Goal: Transaction & Acquisition: Purchase product/service

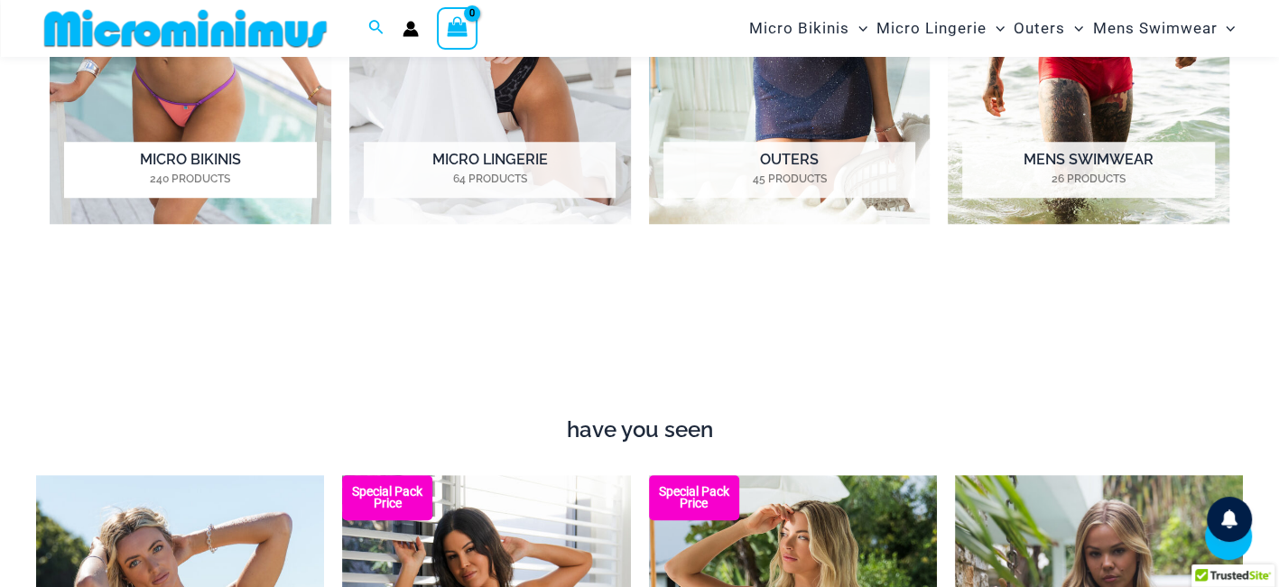
scroll to position [1057, 0]
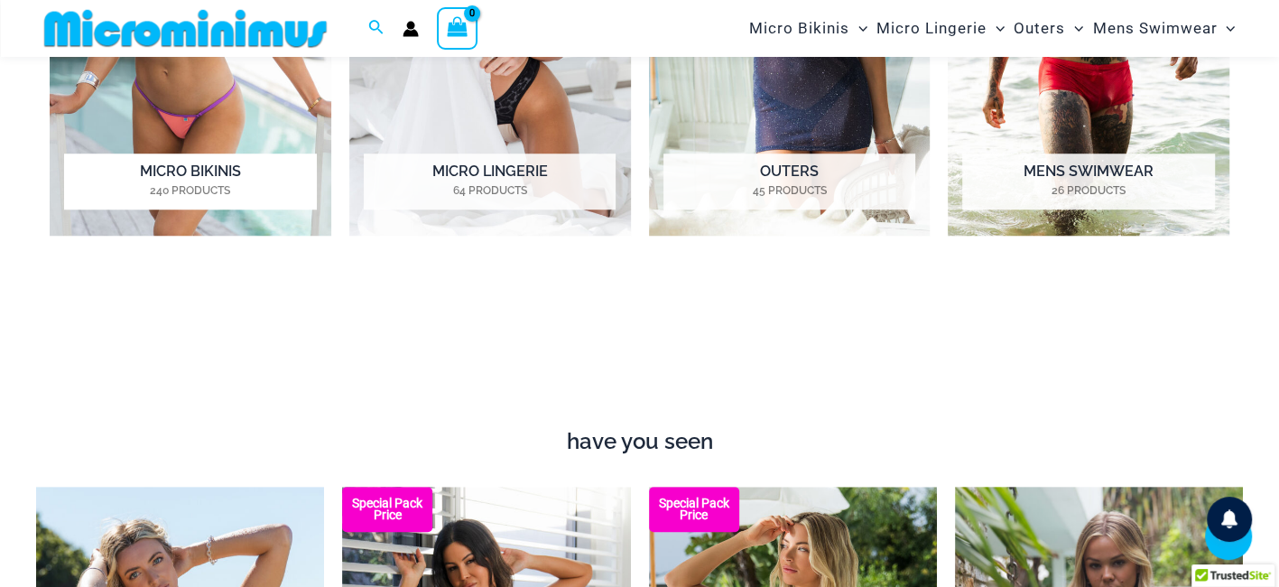
click at [209, 173] on h2 "Micro Bikinis 240 Products" at bounding box center [190, 181] width 252 height 56
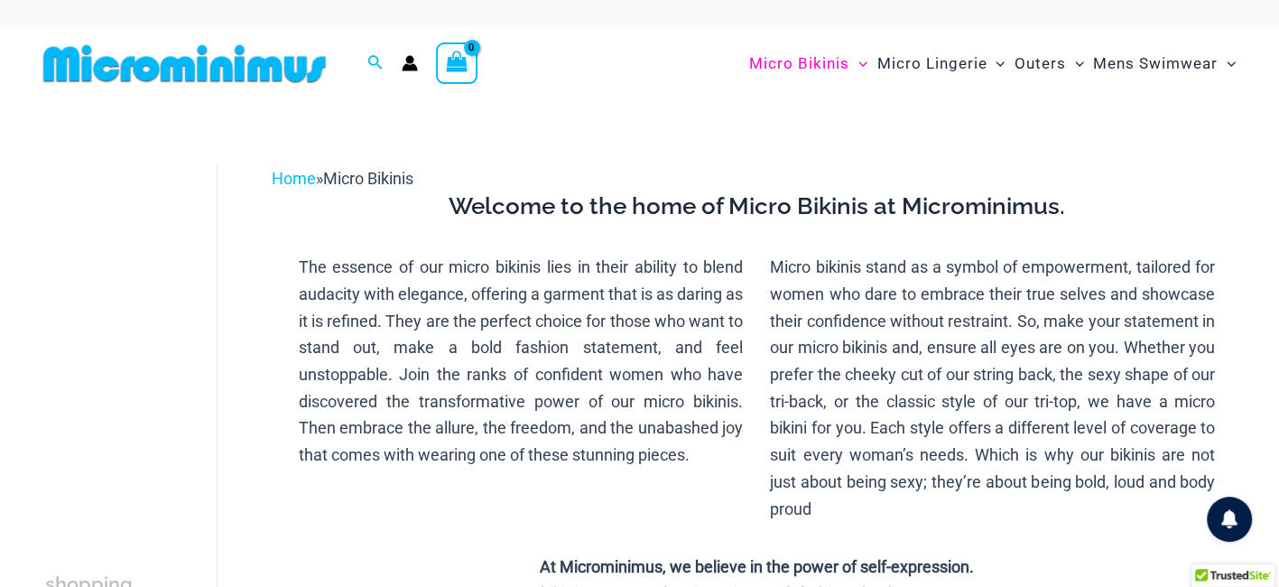
type input "**********"
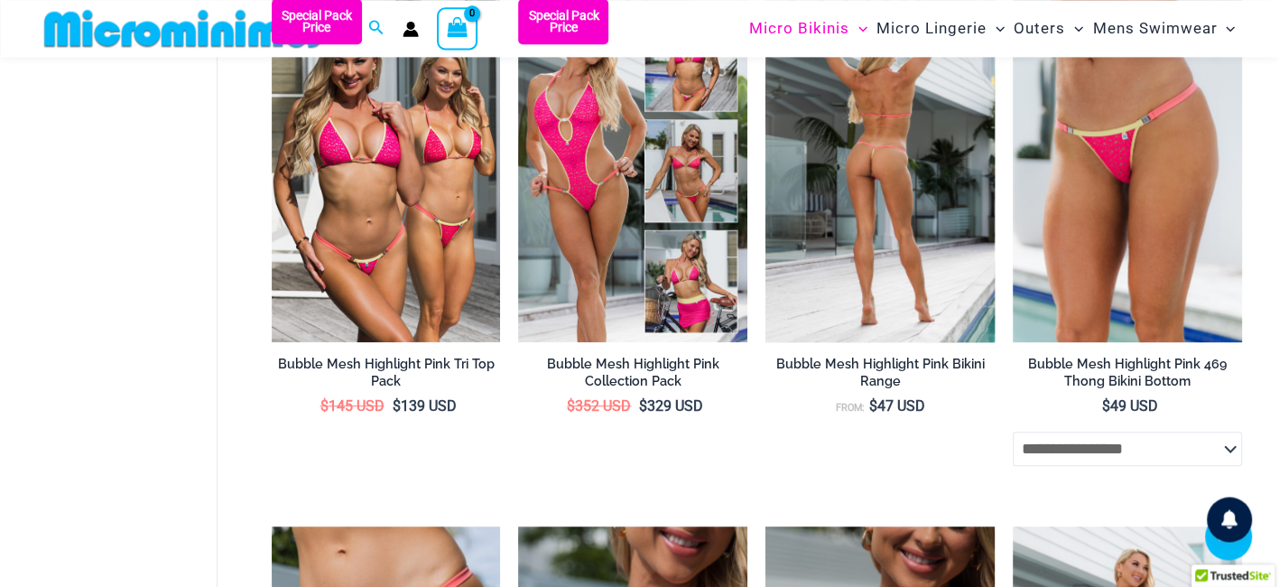
scroll to position [649, 0]
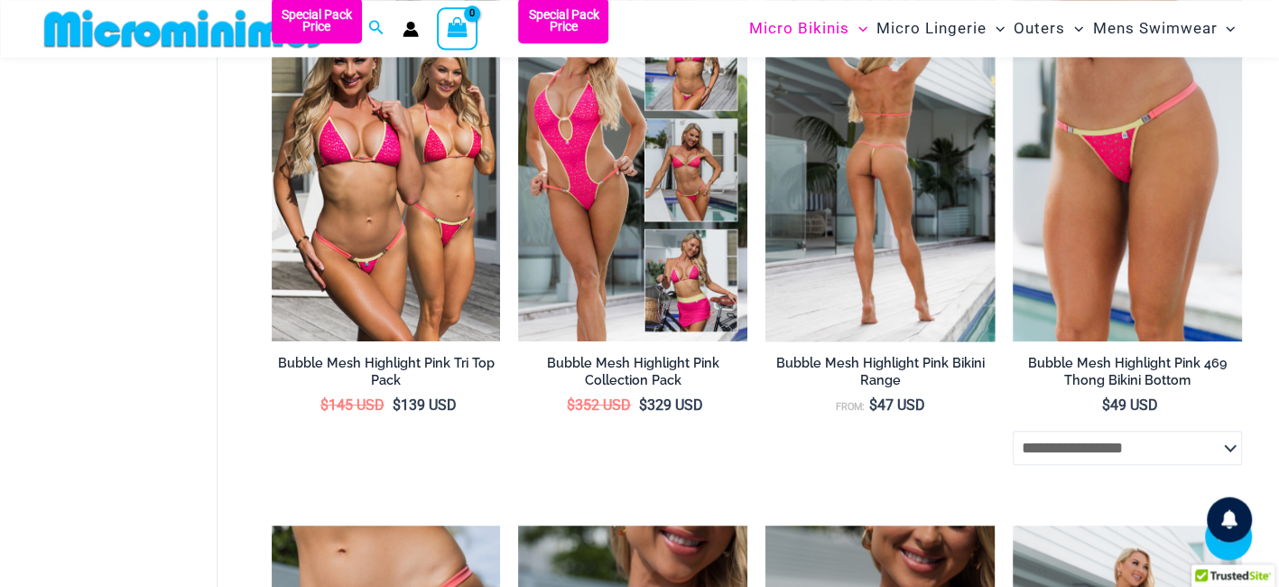
click at [928, 285] on img at bounding box center [879, 170] width 229 height 344
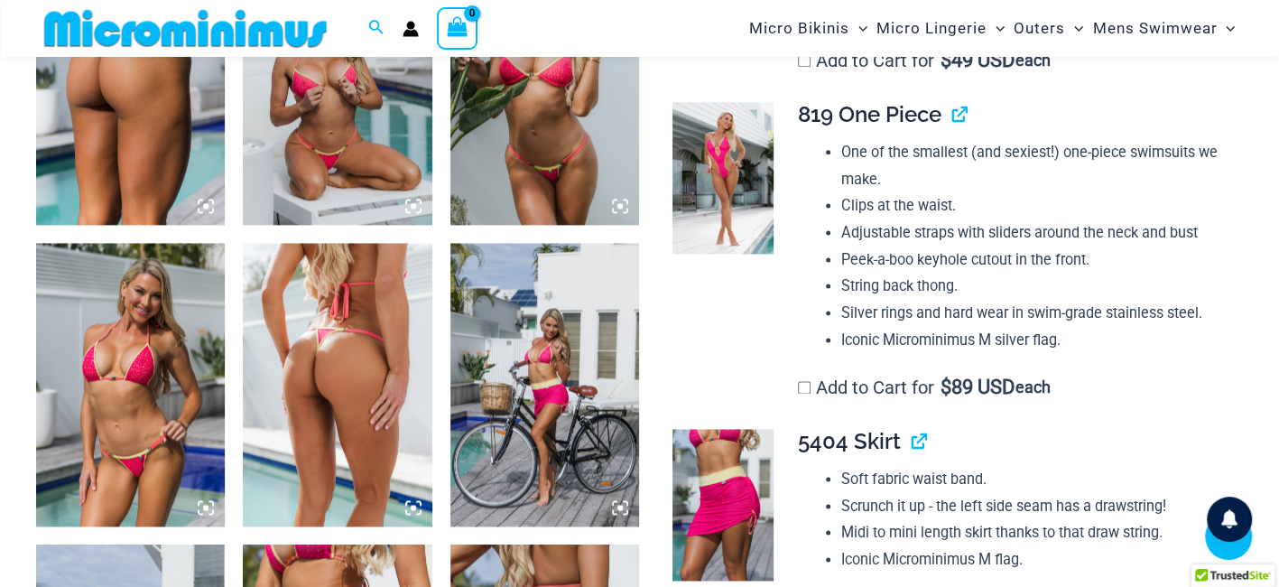
scroll to position [1752, 0]
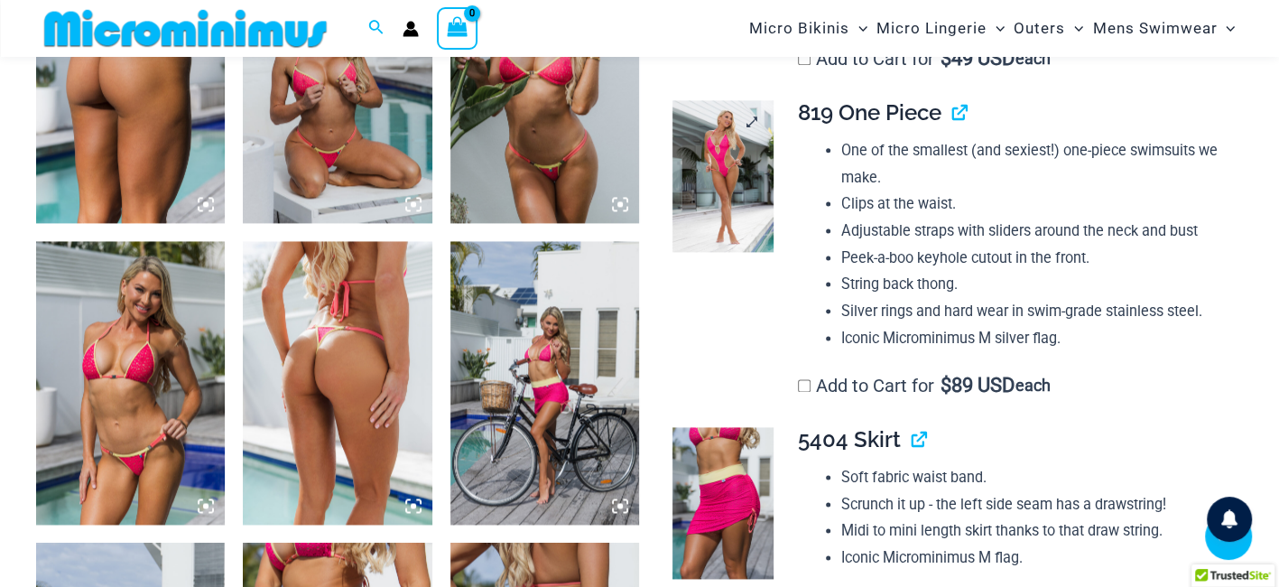
click at [722, 246] on img at bounding box center [722, 176] width 101 height 152
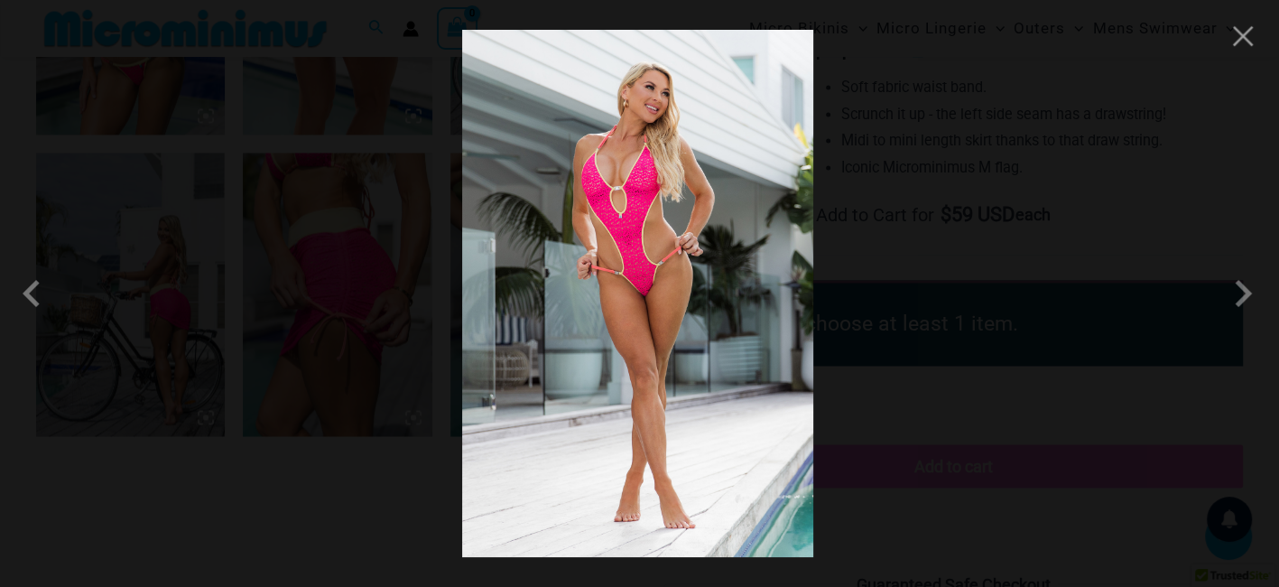
scroll to position [2358, 0]
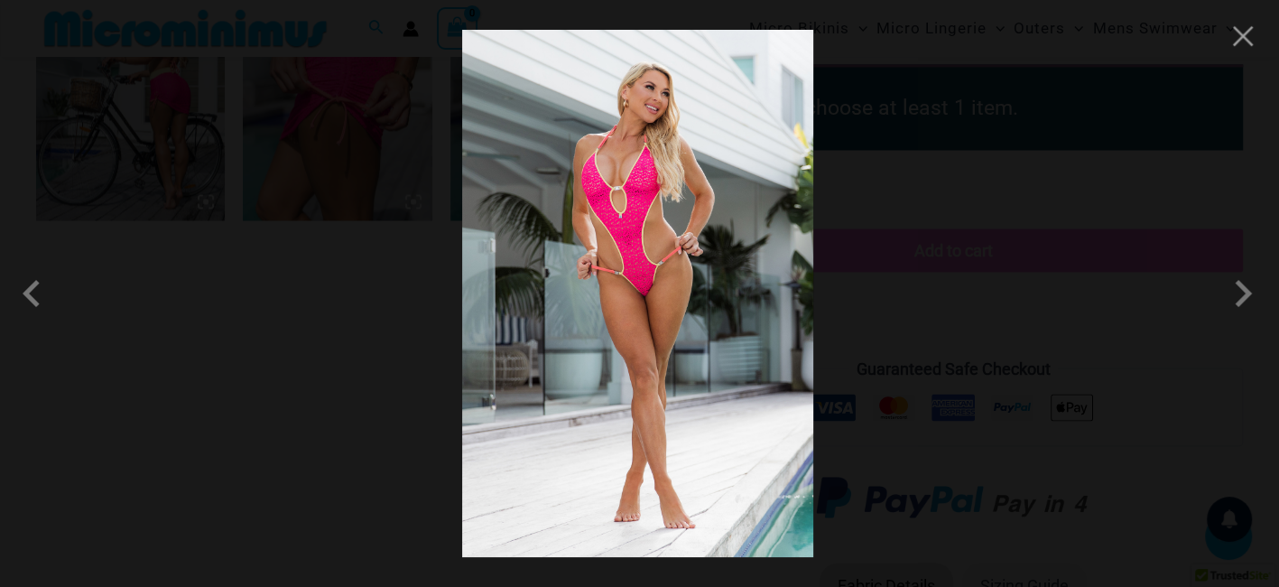
click at [638, 299] on img at bounding box center [637, 293] width 351 height 527
click at [950, 262] on div at bounding box center [639, 293] width 1279 height 587
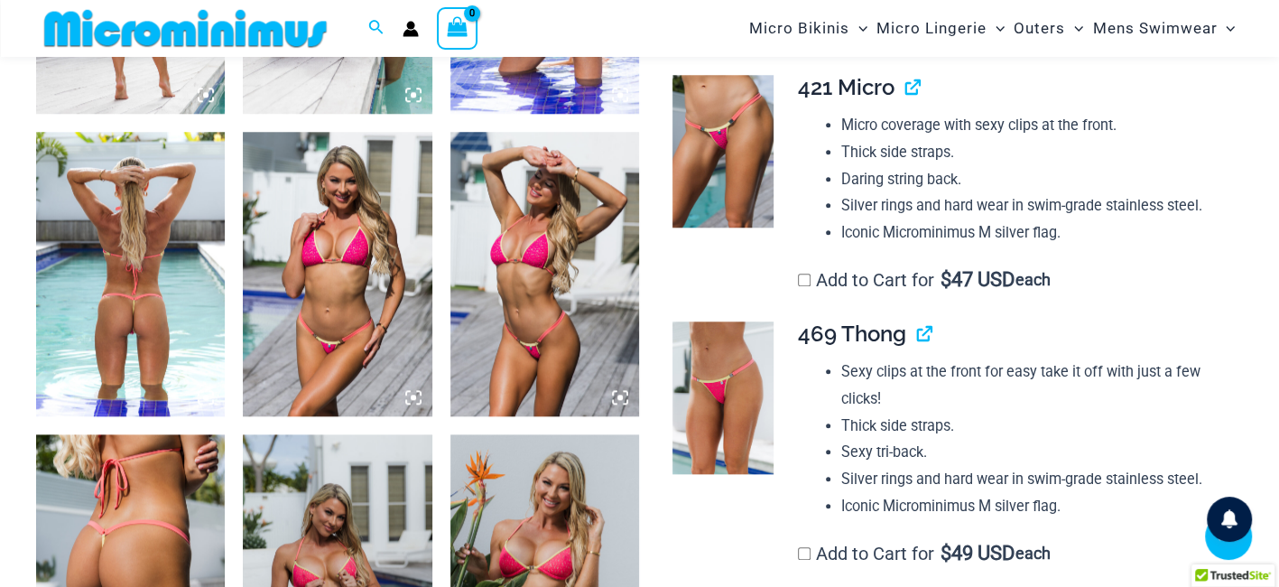
scroll to position [1259, 0]
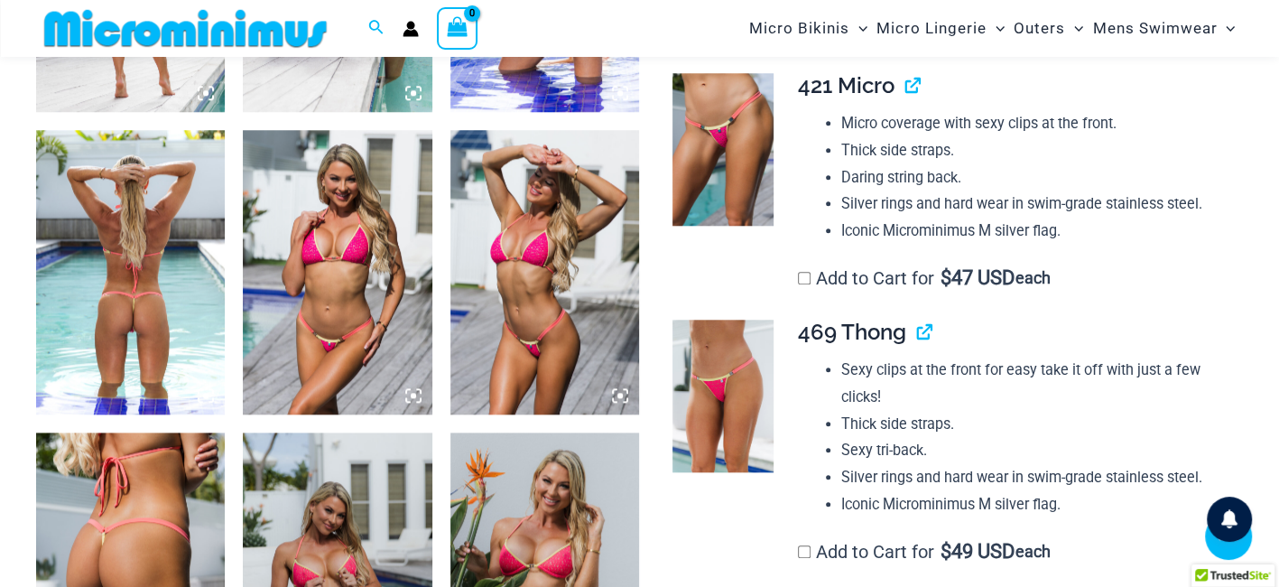
click at [152, 317] on img at bounding box center [130, 271] width 189 height 283
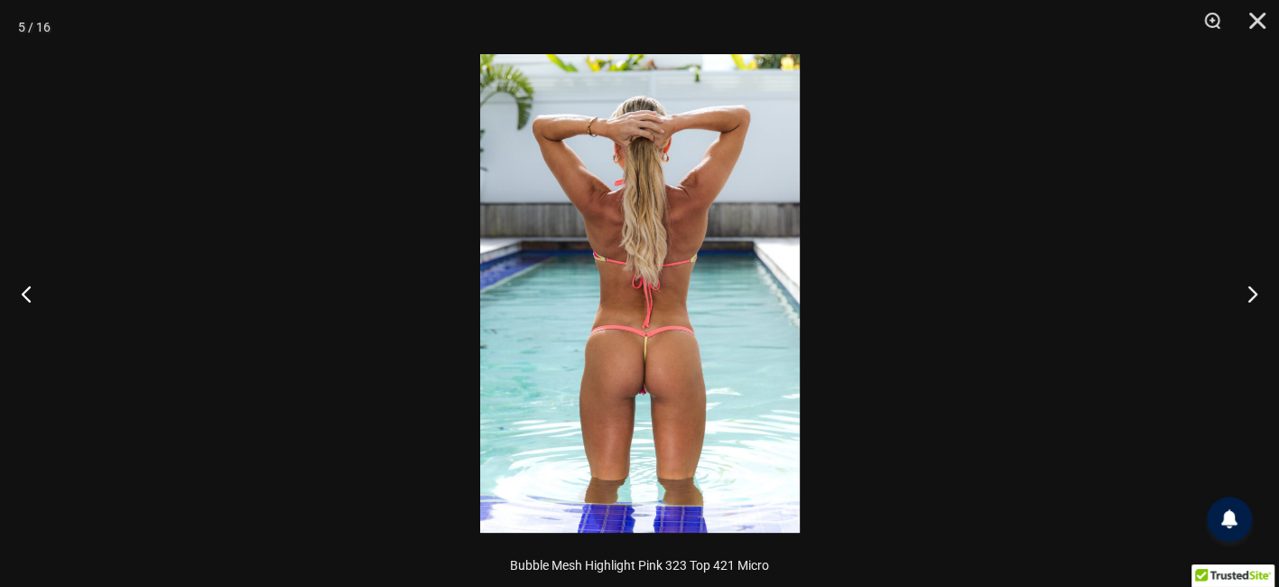
click at [667, 321] on img at bounding box center [640, 293] width 320 height 478
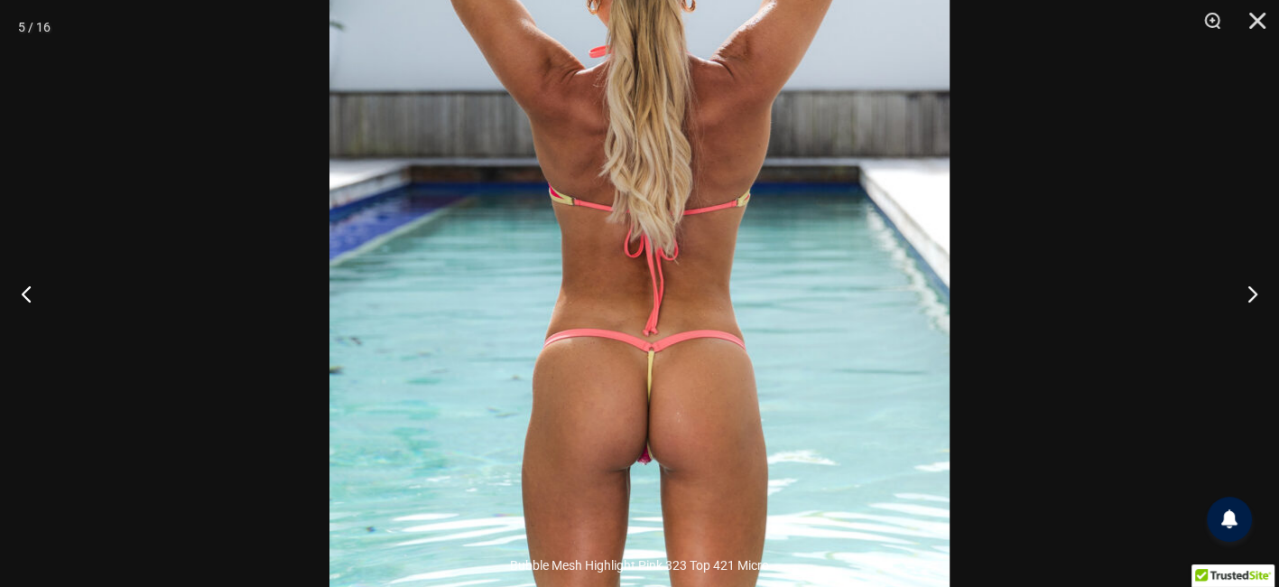
click at [667, 321] on img at bounding box center [639, 267] width 620 height 930
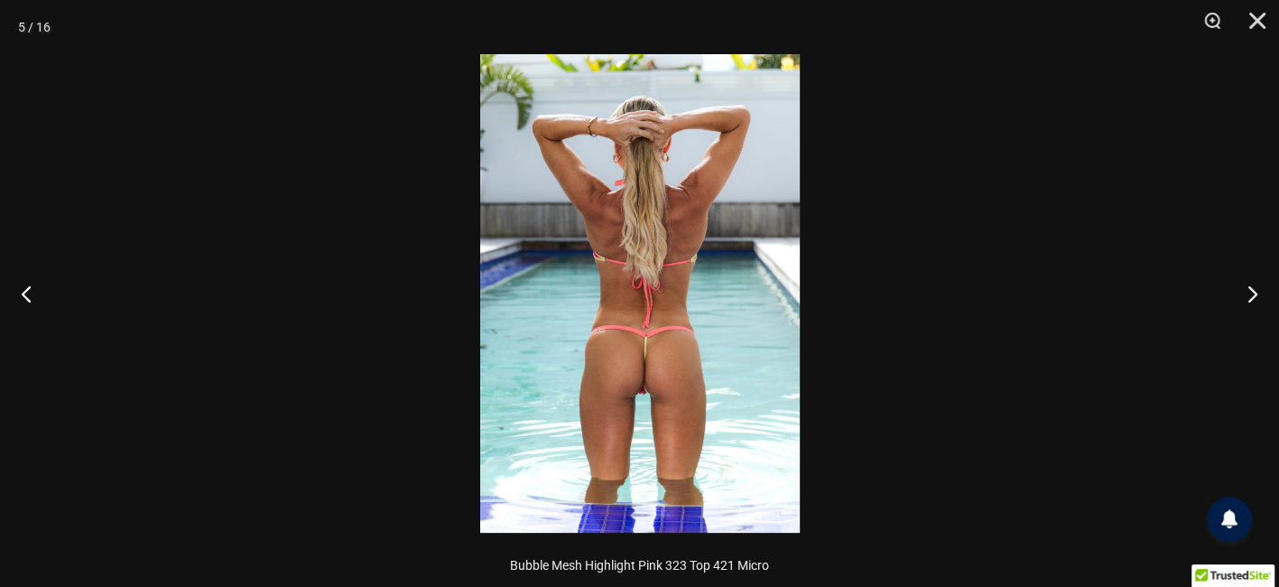
click at [1015, 270] on div at bounding box center [639, 293] width 1279 height 587
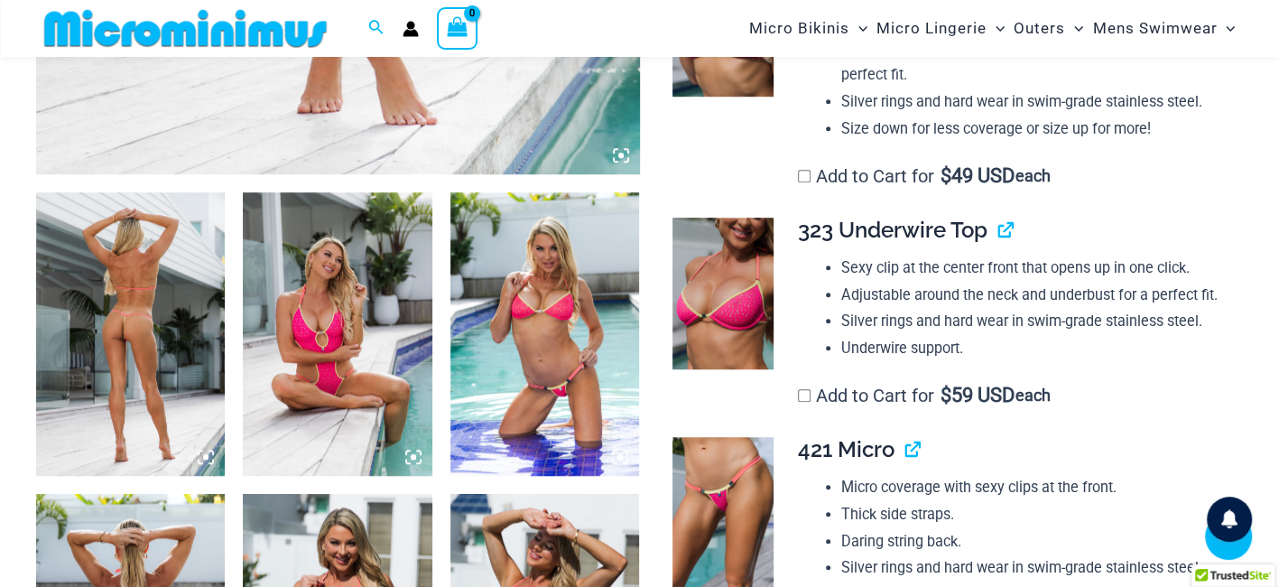
scroll to position [1131, 0]
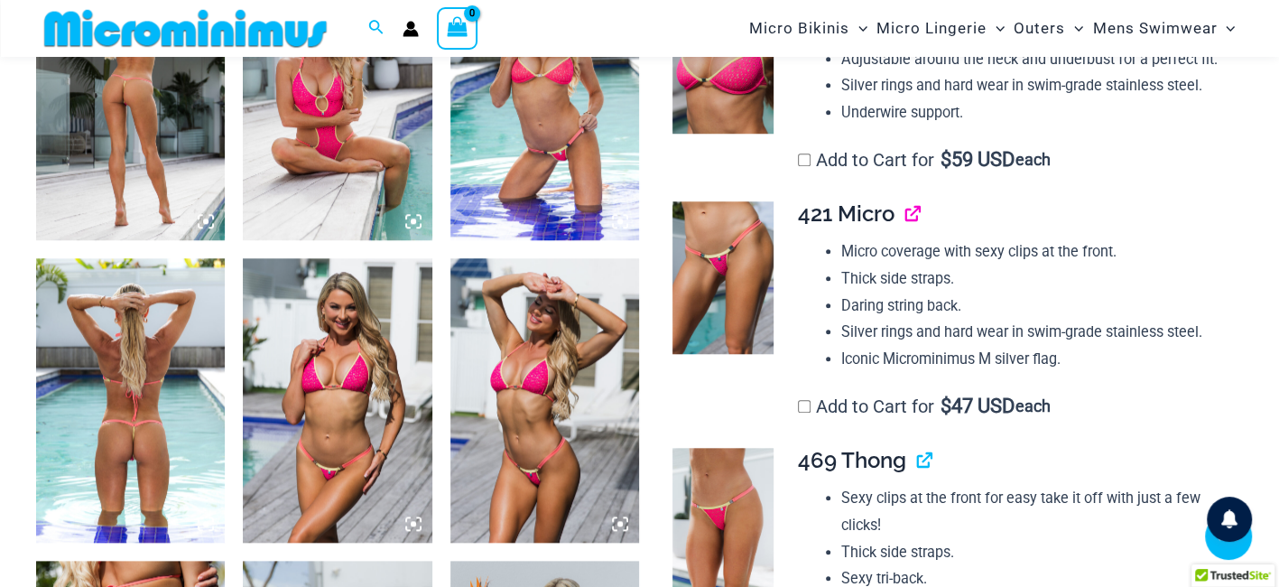
click at [905, 227] on link "View product" at bounding box center [905, 213] width 0 height 26
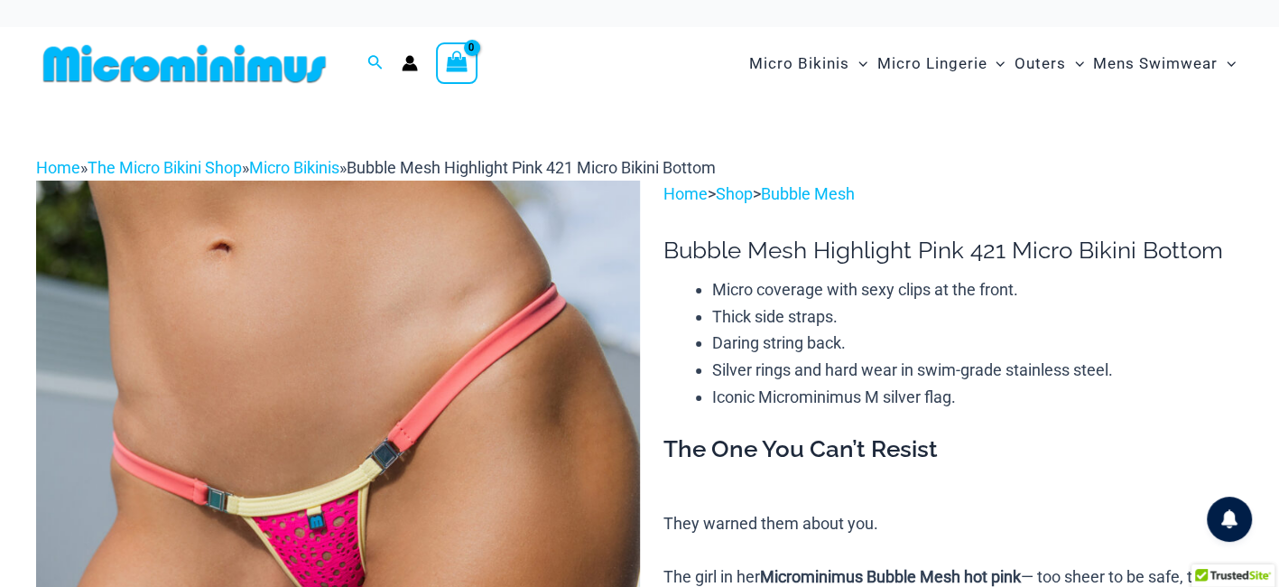
type input "**********"
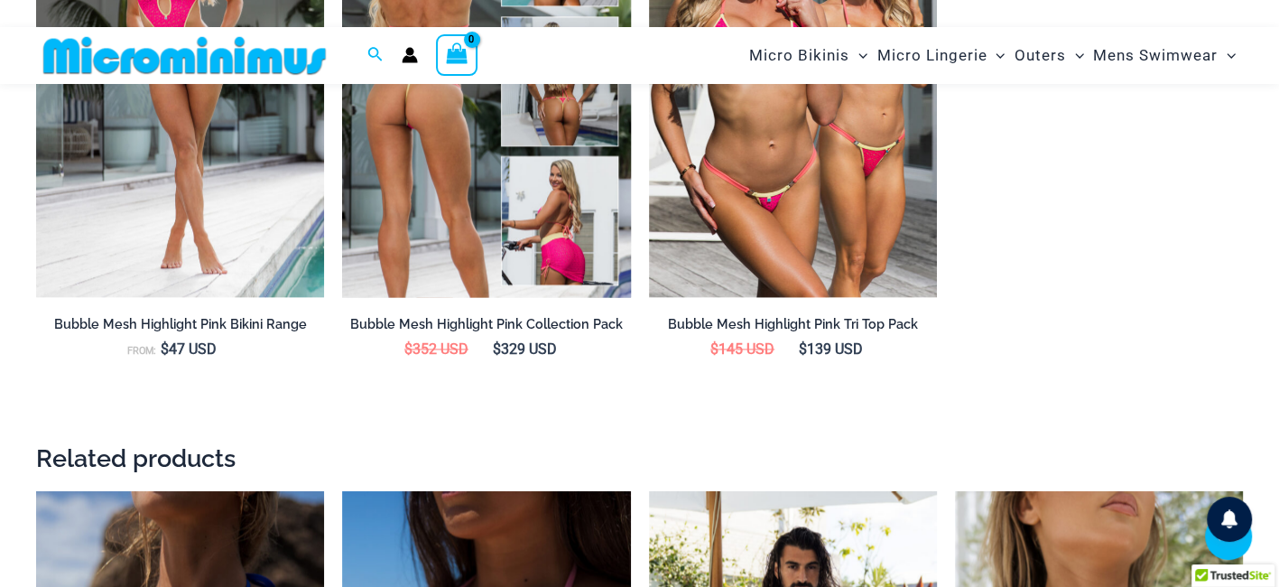
scroll to position [1814, 0]
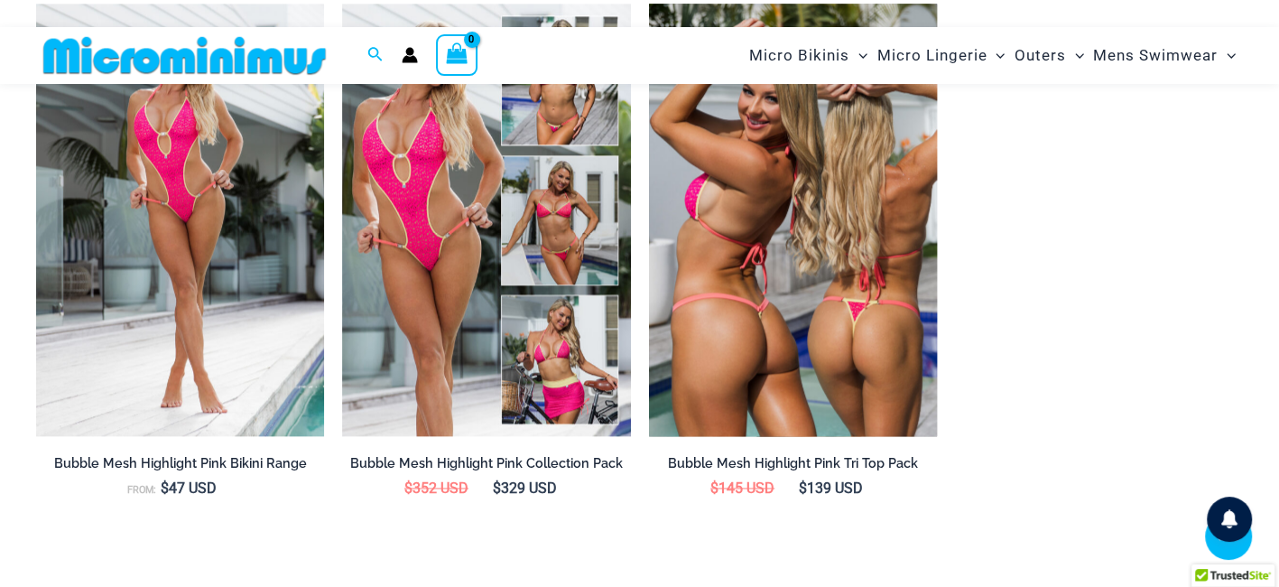
click at [850, 296] on img at bounding box center [793, 220] width 288 height 432
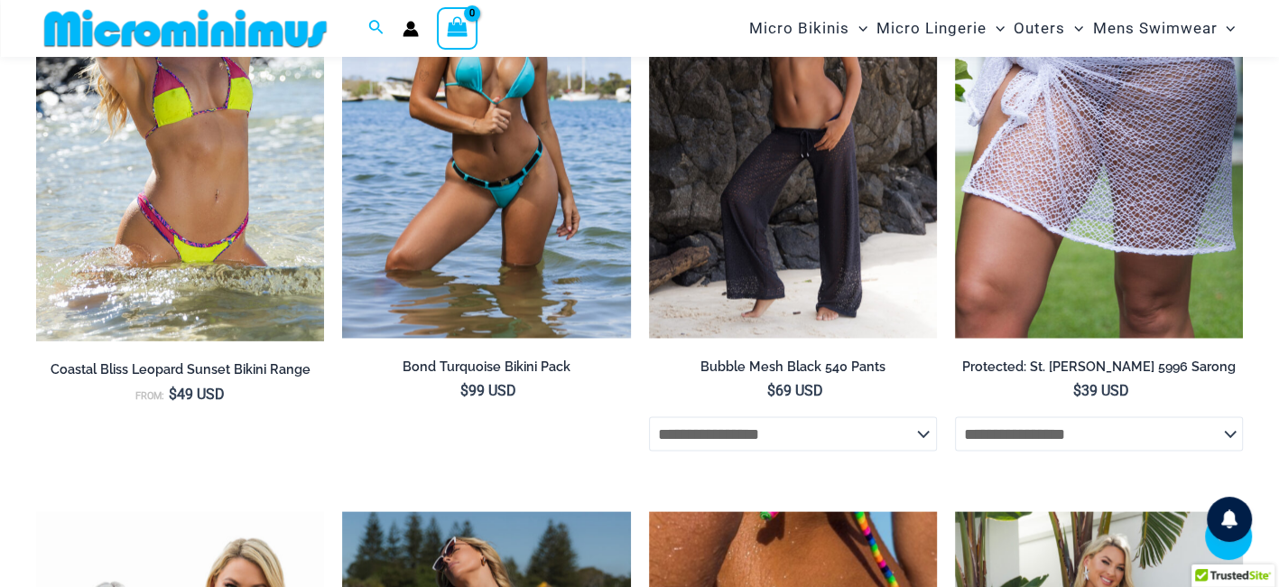
scroll to position [7759, 0]
